Goal: Information Seeking & Learning: Learn about a topic

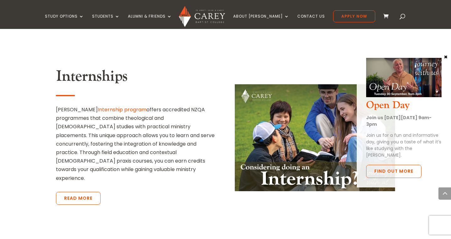
scroll to position [1204, 0]
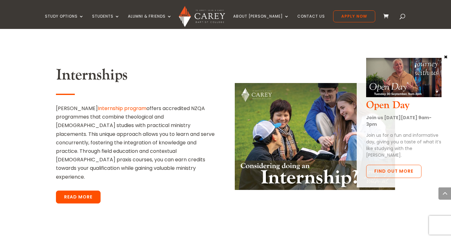
click at [62, 190] on link "Read More" at bounding box center [78, 196] width 45 height 13
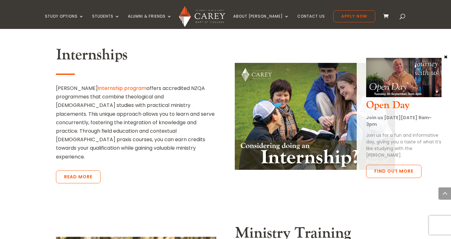
scroll to position [1224, 0]
